Goal: Navigation & Orientation: Find specific page/section

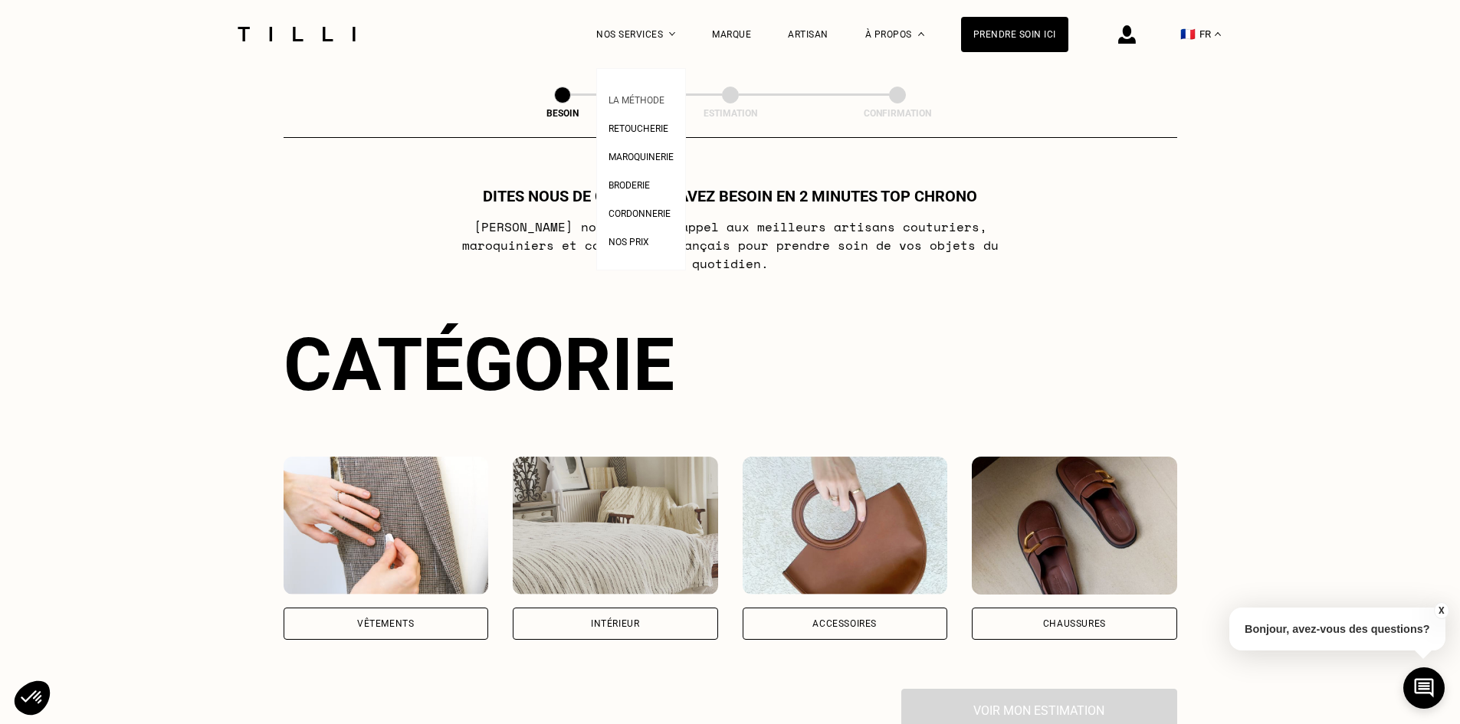
click at [639, 93] on link "La Méthode" at bounding box center [636, 98] width 56 height 16
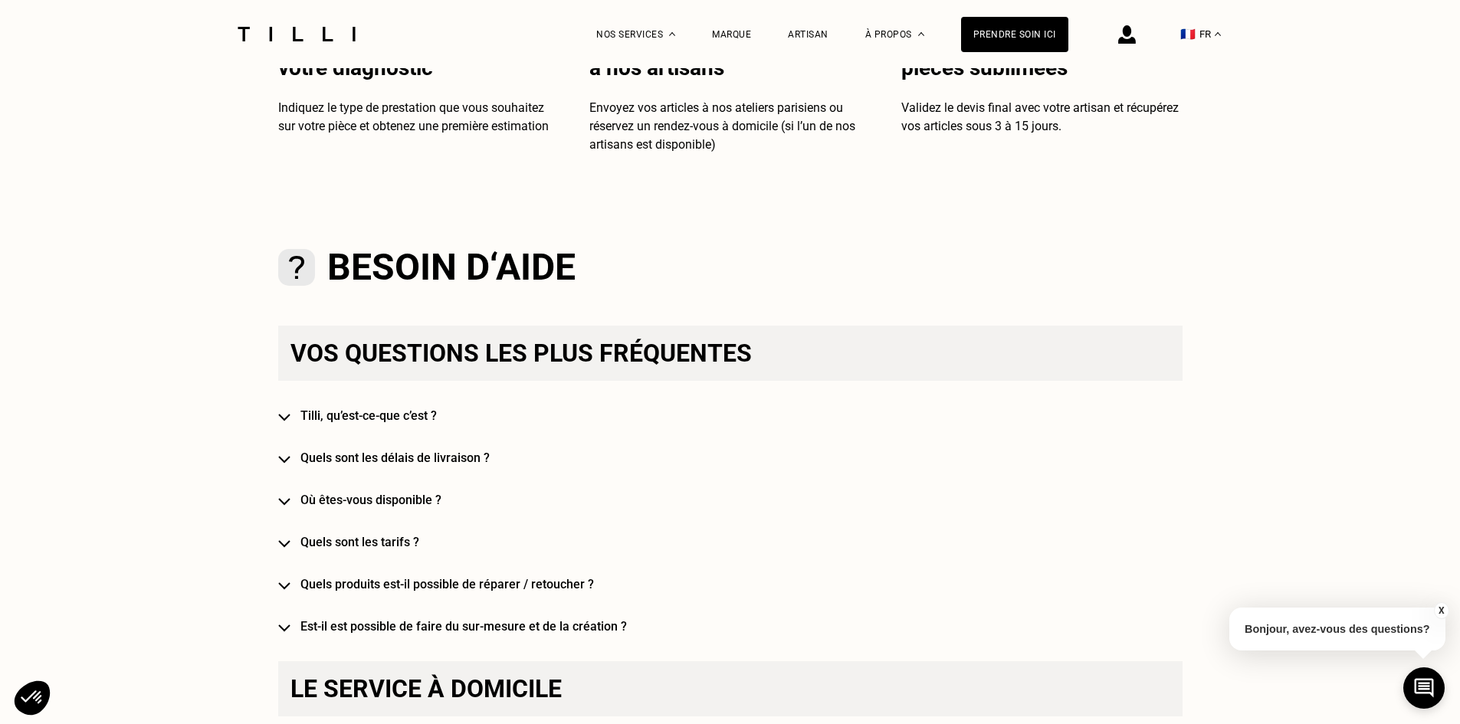
scroll to position [766, 0]
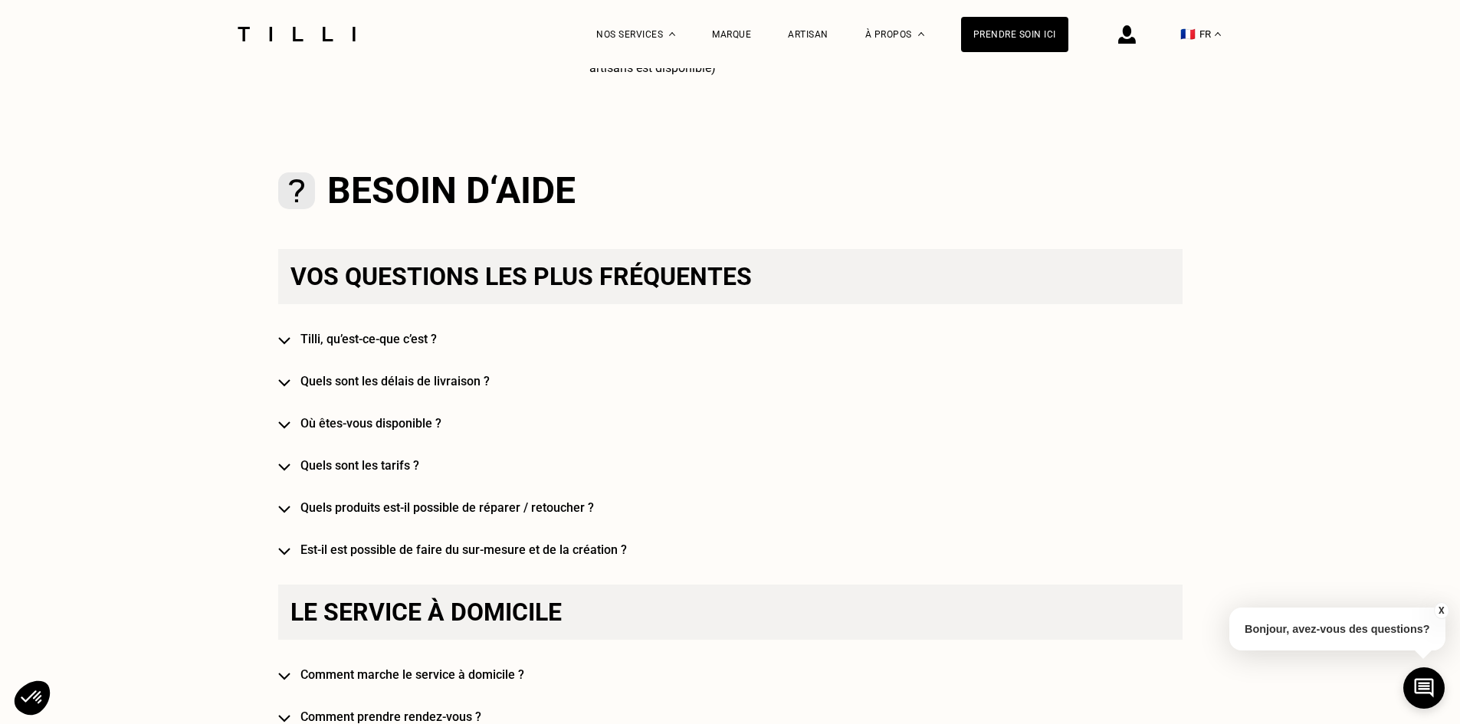
click at [356, 333] on div "Vos questions les plus fréquentes [PERSON_NAME], qu’est-ce-que c’est ? Quels so…" at bounding box center [730, 403] width 904 height 308
click at [387, 333] on div "Vos questions les plus fréquentes [PERSON_NAME], qu’est-ce-que c’est ? Quels so…" at bounding box center [730, 403] width 904 height 308
click at [395, 346] on h4 "Tilli, qu’est-ce-que c’est ?" at bounding box center [752, 339] width 904 height 15
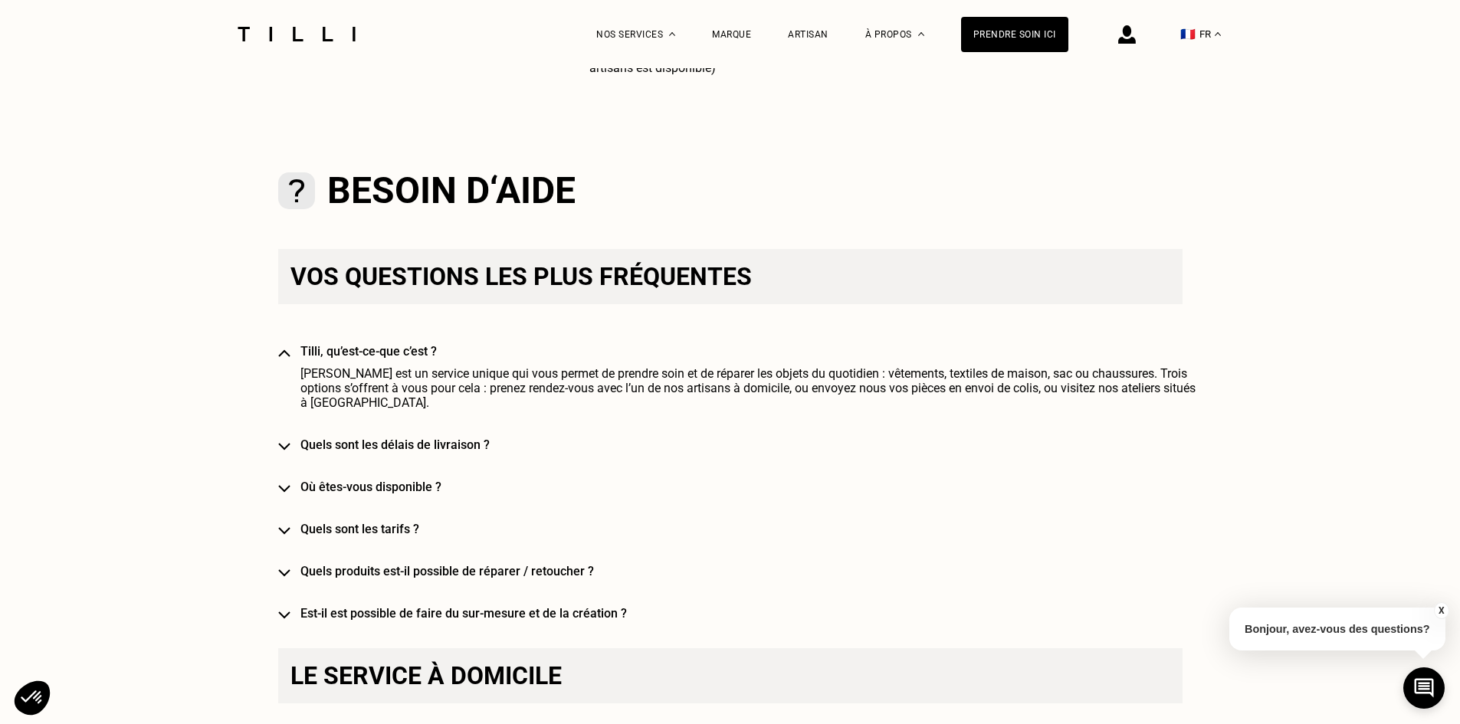
scroll to position [843, 0]
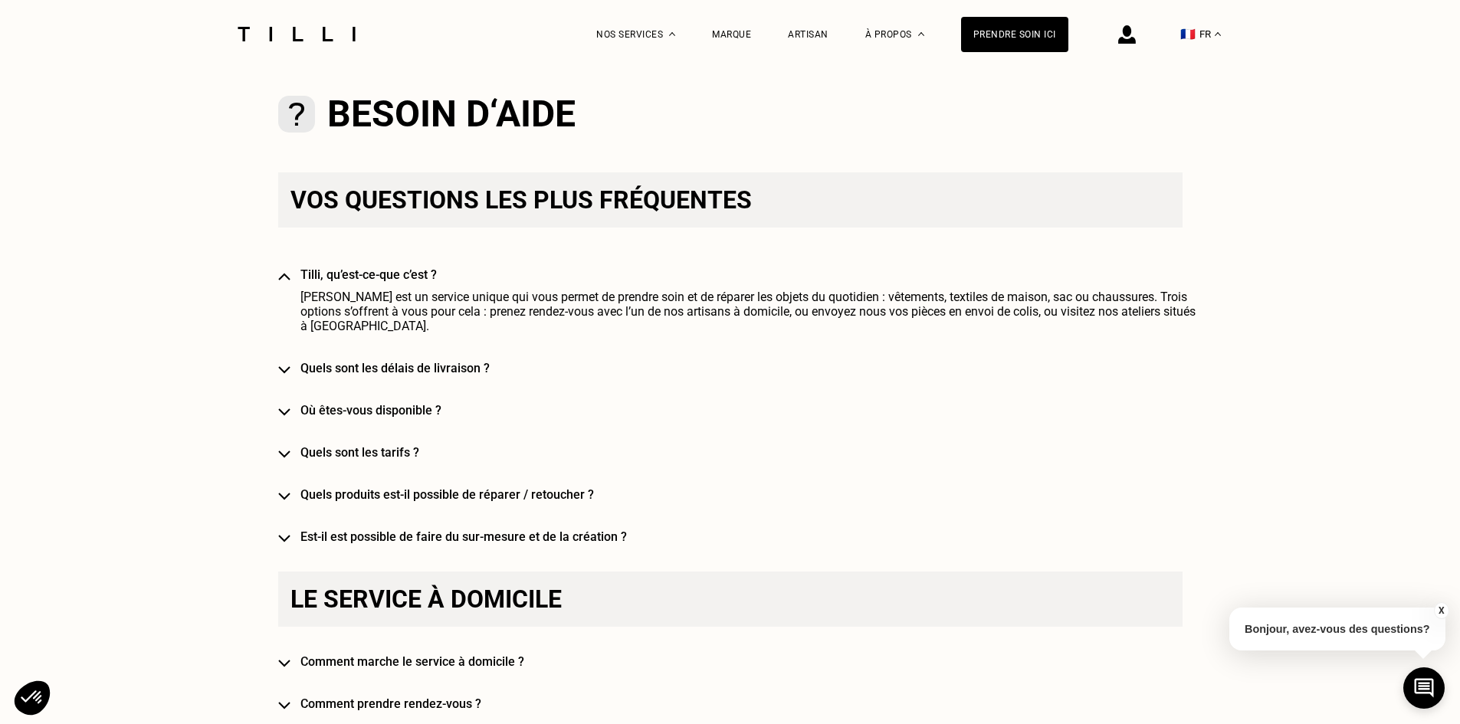
click at [406, 361] on h4 "Quels sont les délais de livraison ?" at bounding box center [752, 368] width 904 height 15
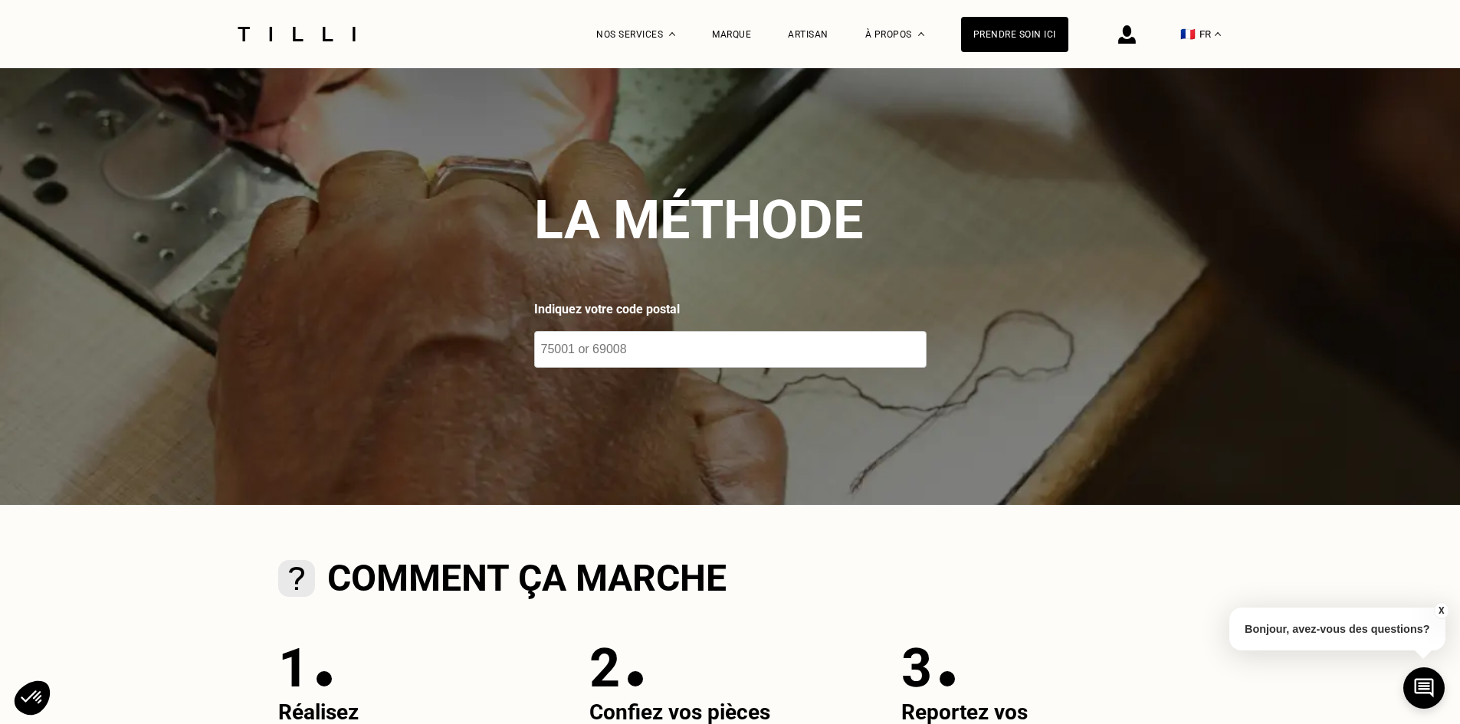
scroll to position [0, 0]
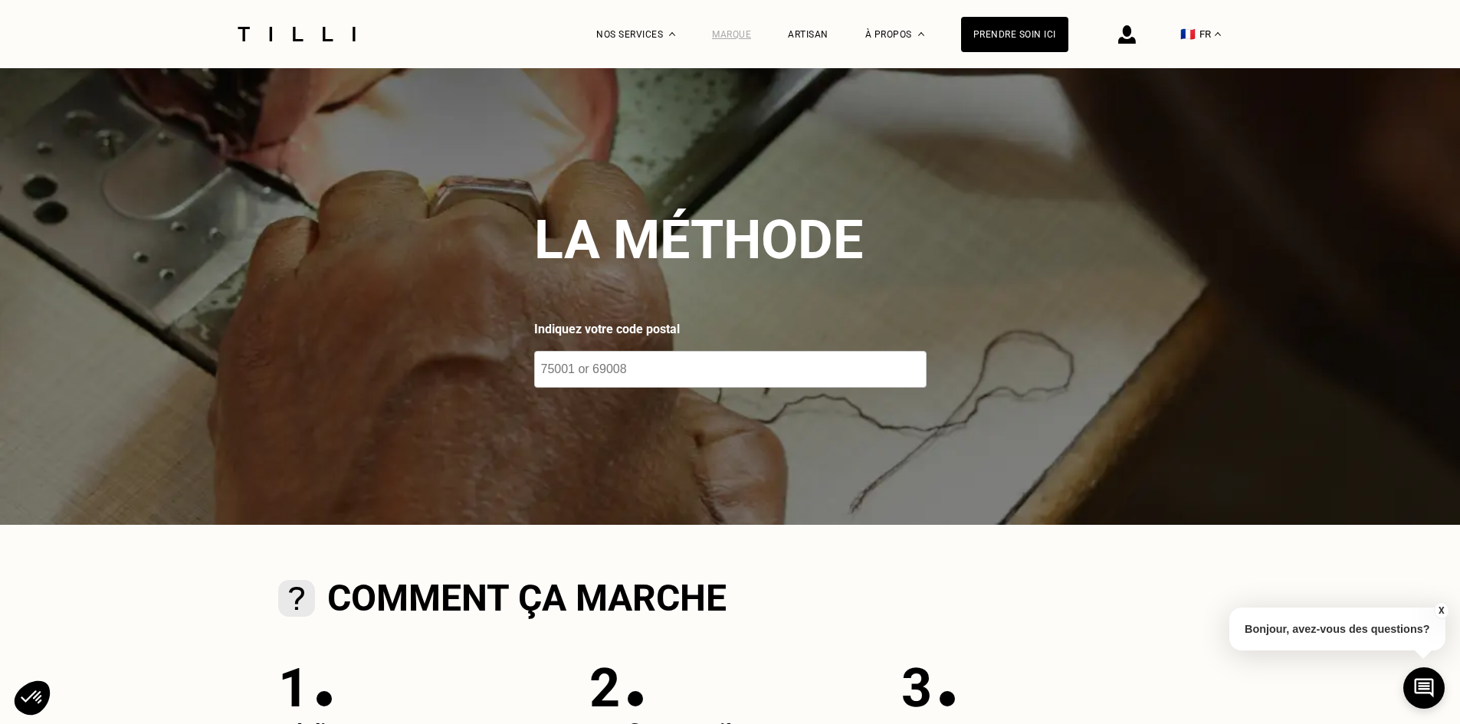
click at [739, 32] on div "Marque" at bounding box center [731, 34] width 39 height 11
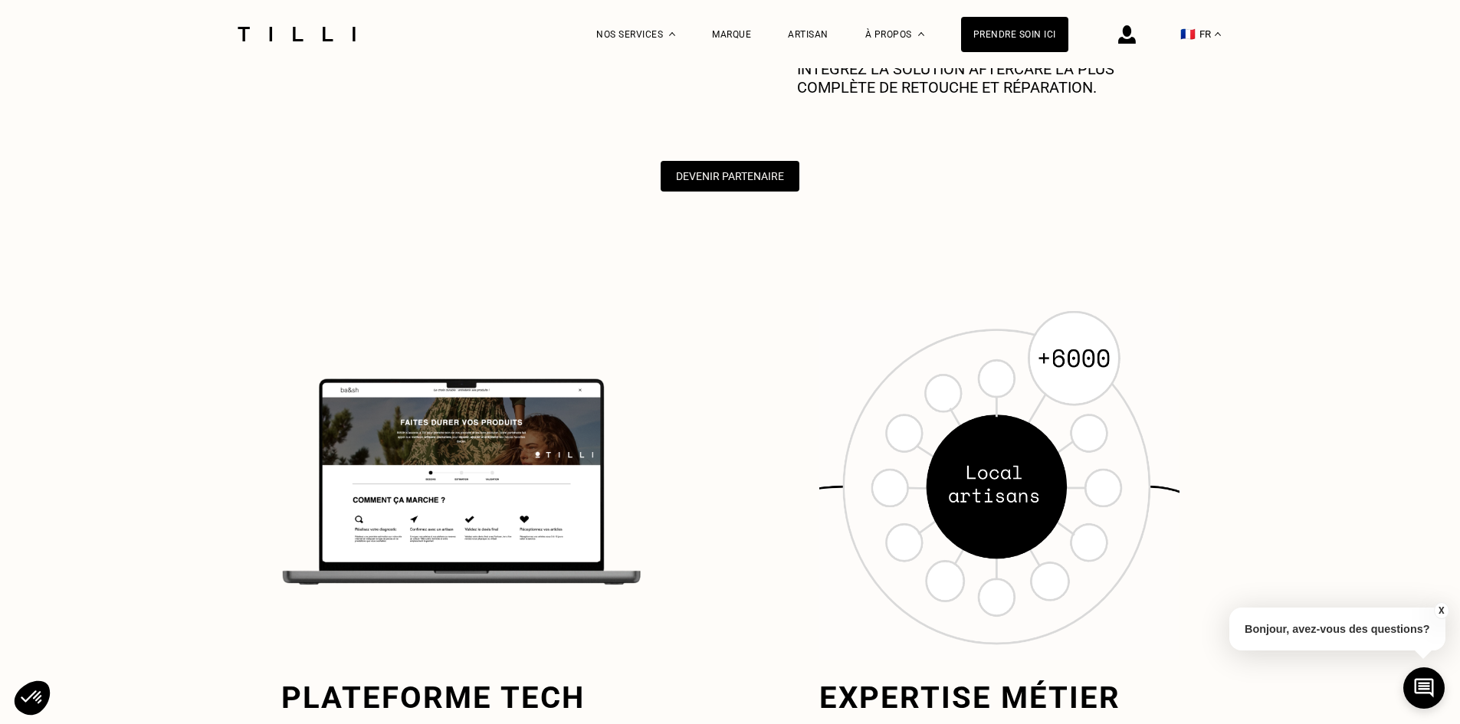
scroll to position [1226, 0]
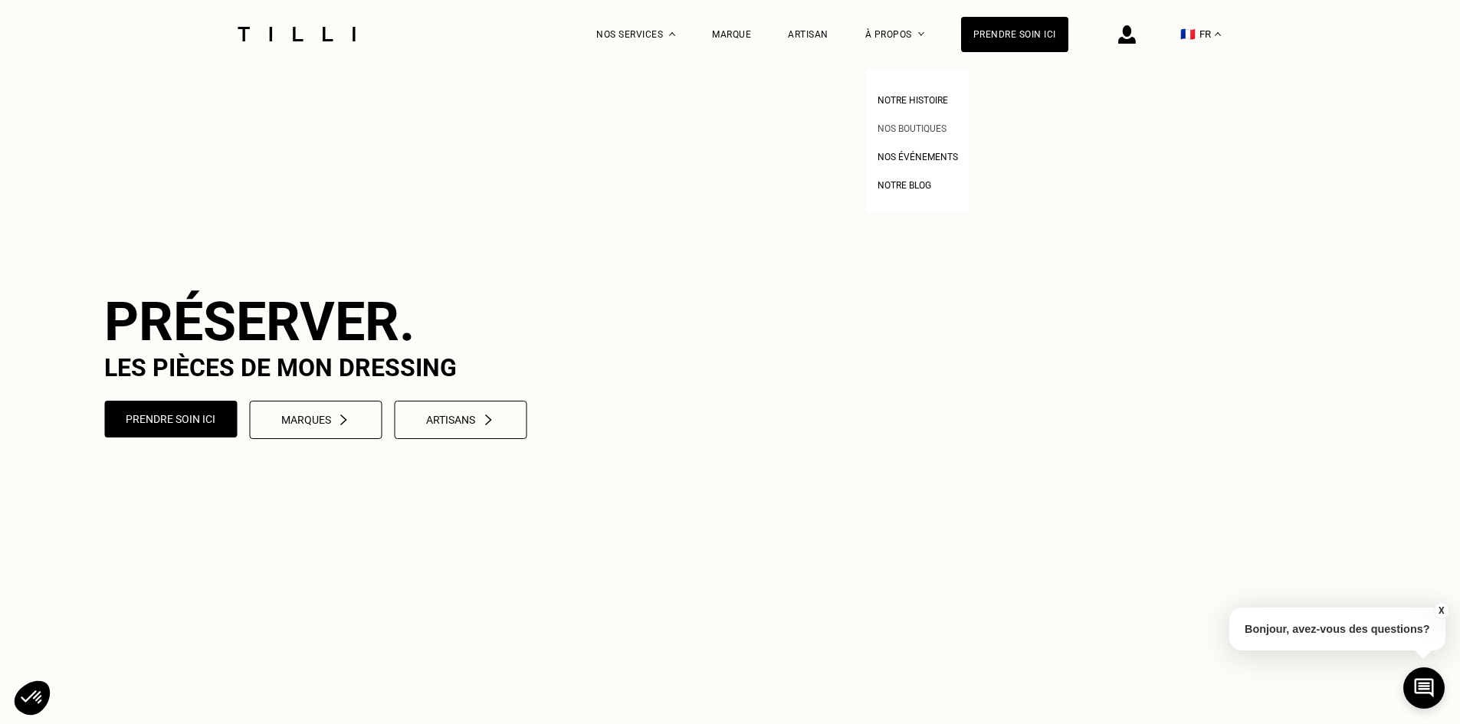
click at [905, 125] on span "Nos boutiques" at bounding box center [911, 128] width 69 height 11
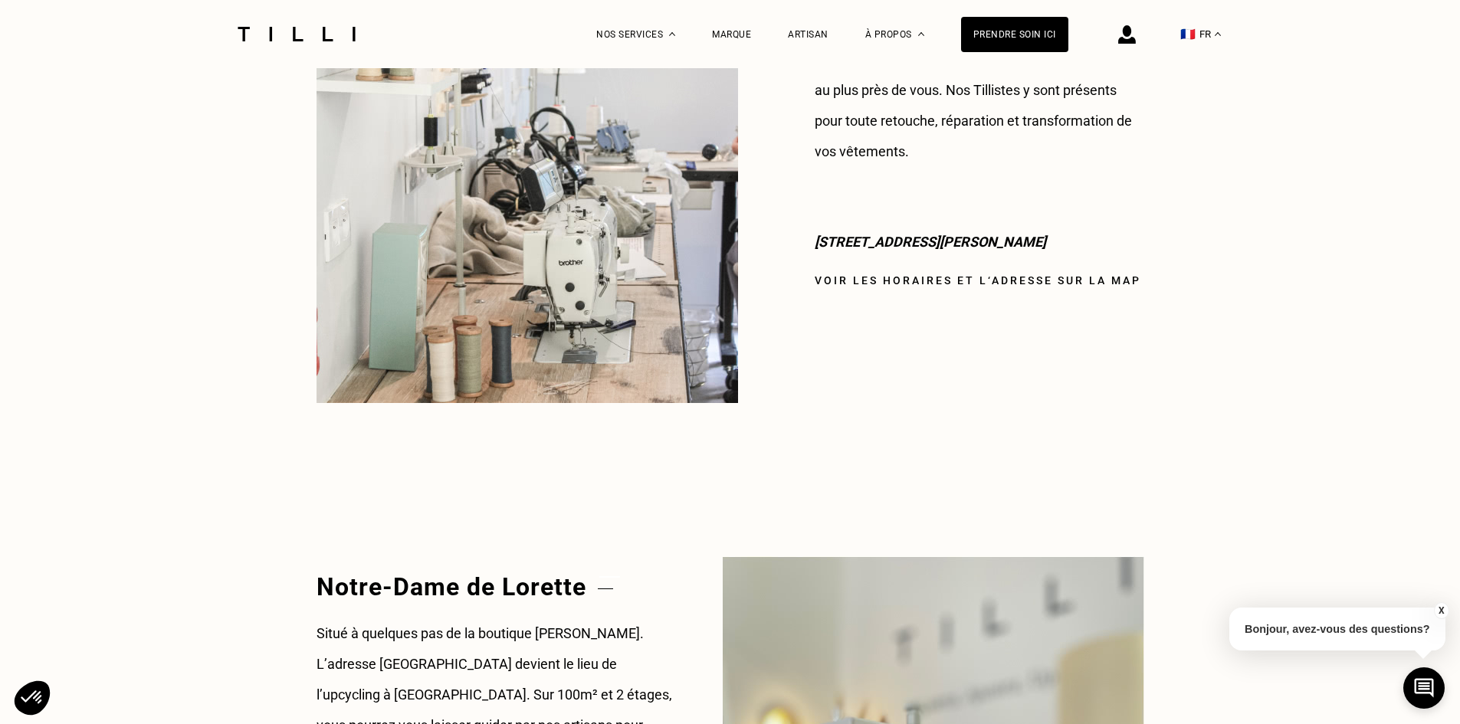
scroll to position [1762, 0]
